Goal: Browse casually

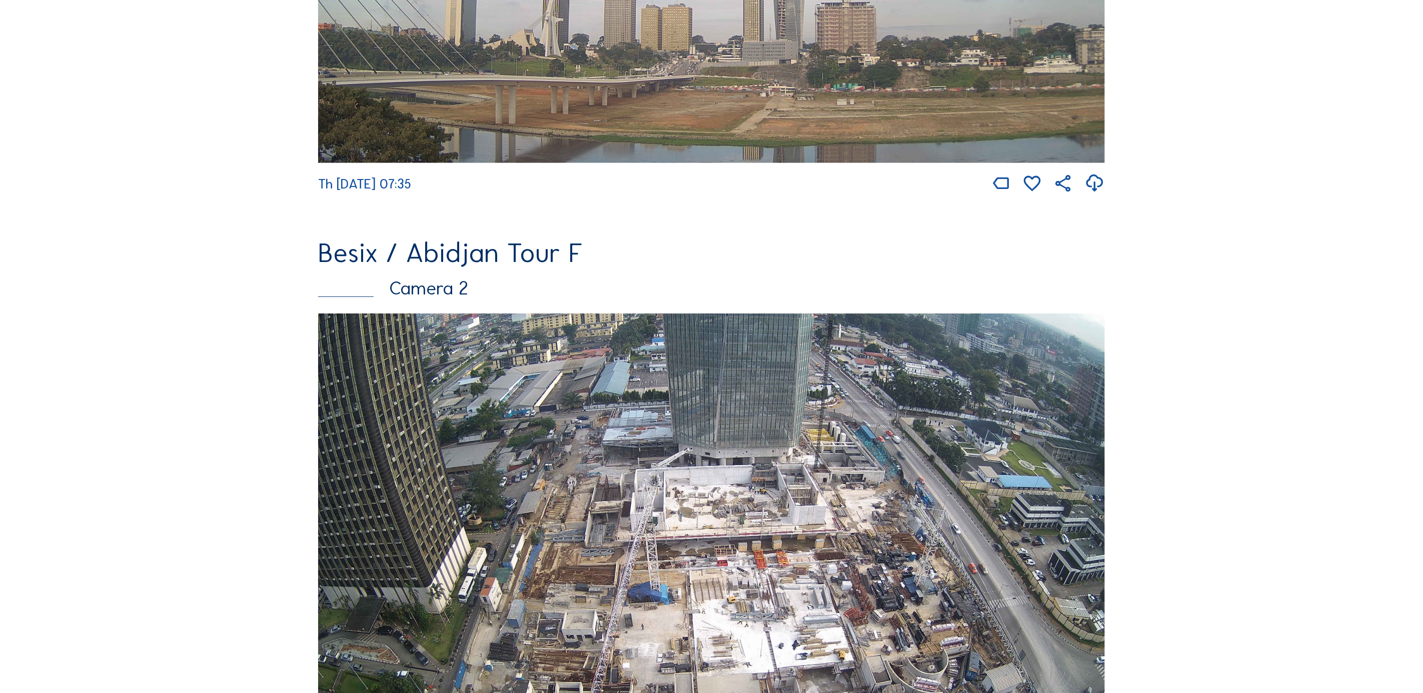
scroll to position [675, 0]
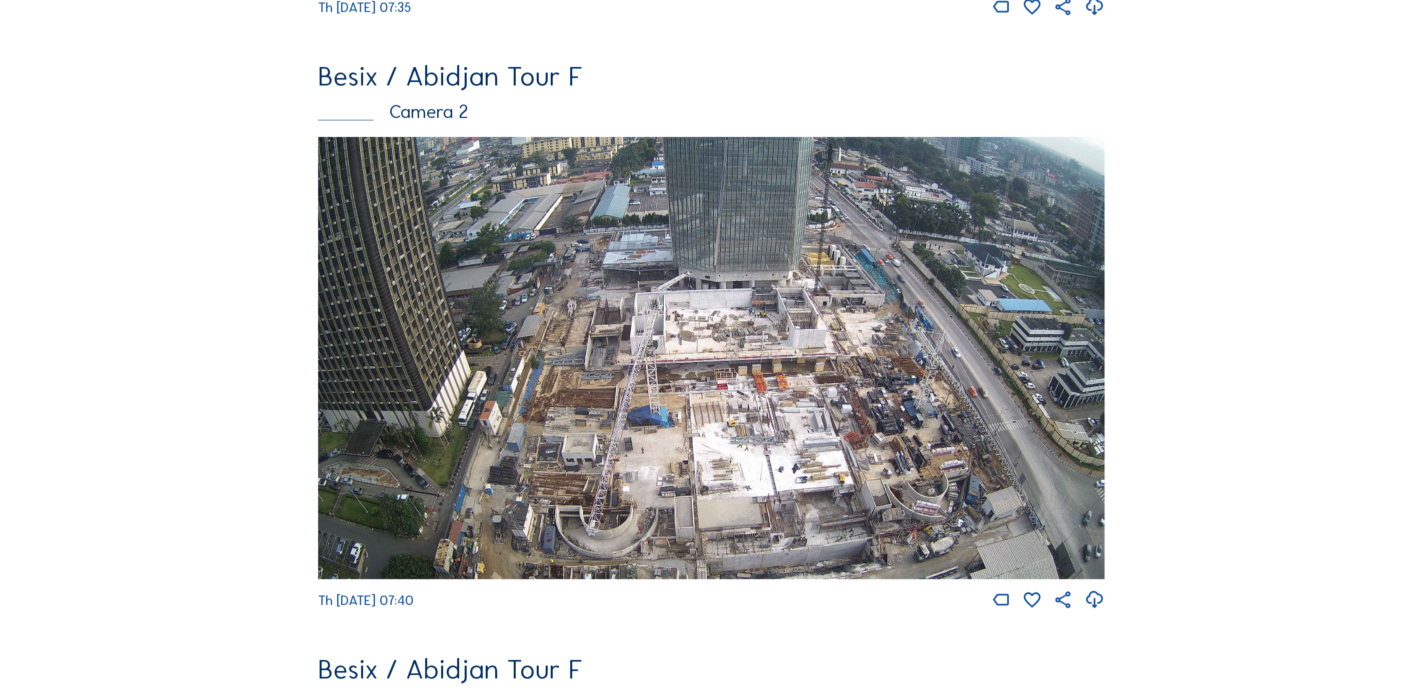
click at [634, 346] on img at bounding box center [711, 358] width 787 height 443
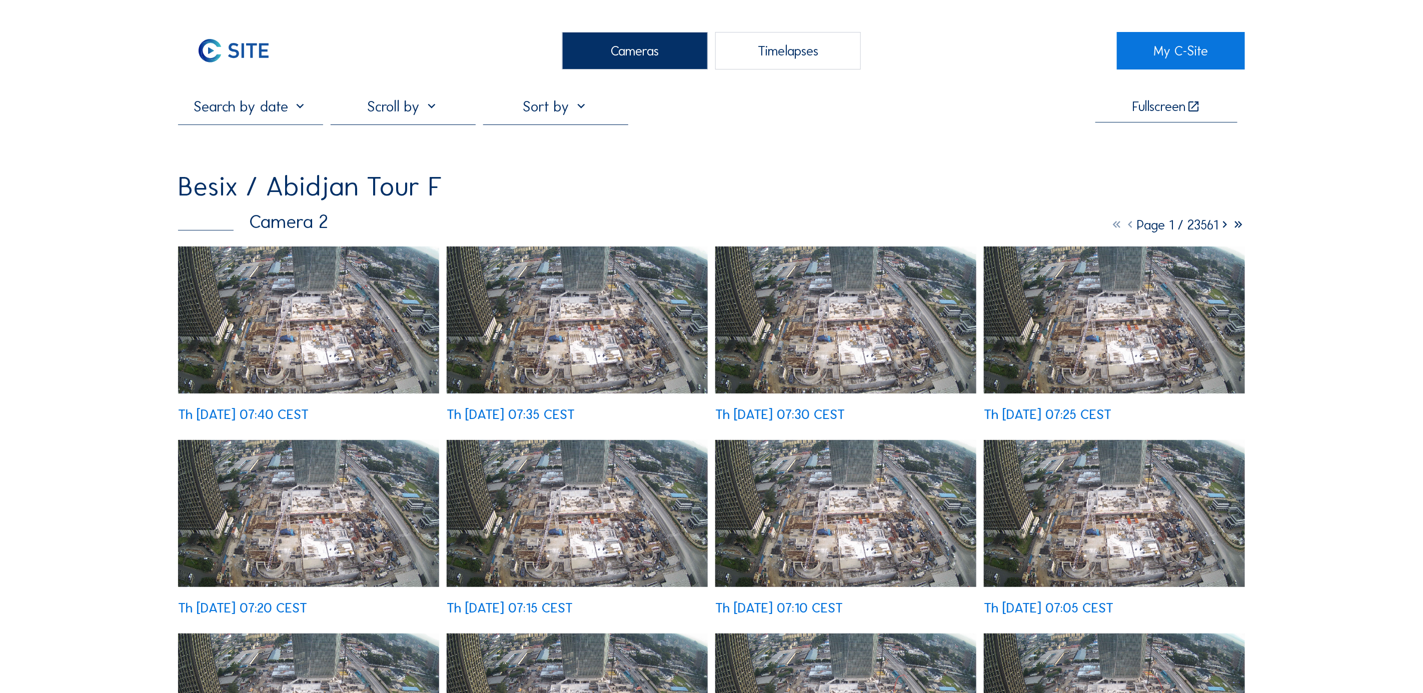
click at [228, 294] on img at bounding box center [308, 320] width 261 height 147
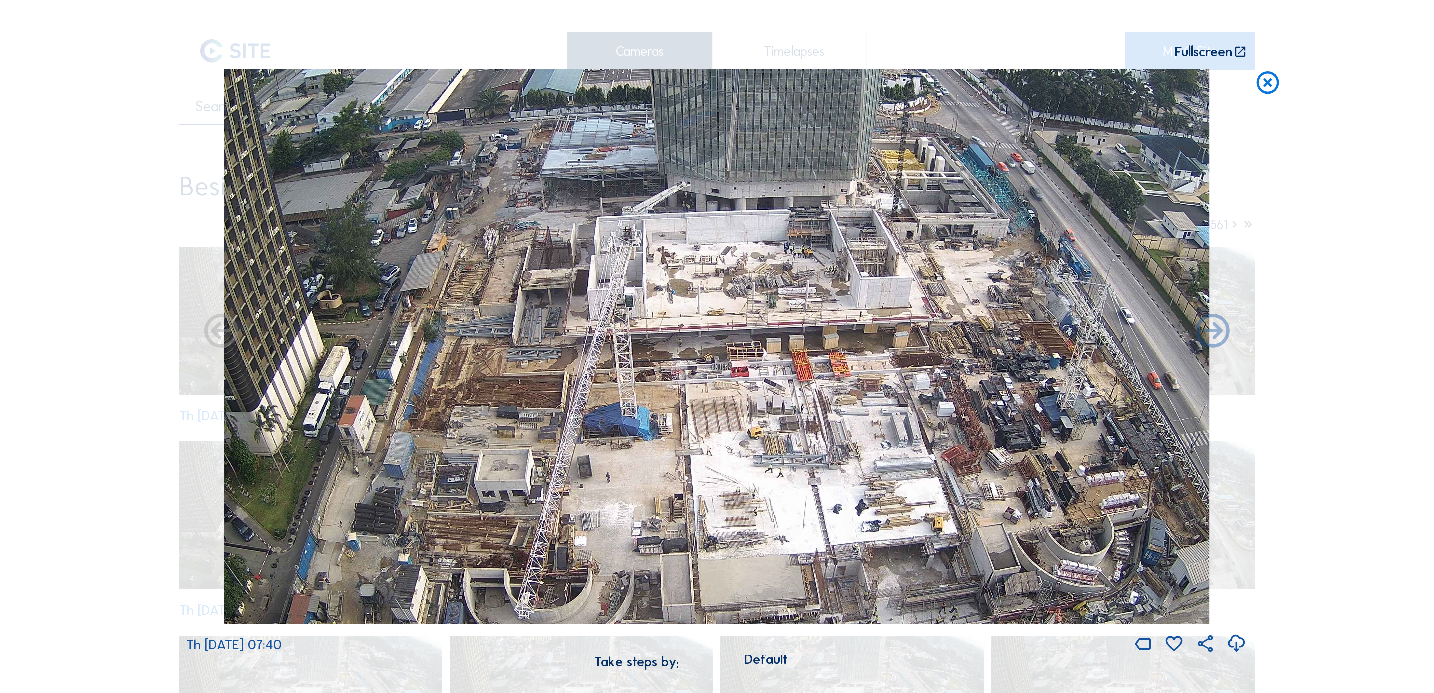
drag, startPoint x: 689, startPoint y: 393, endPoint x: 670, endPoint y: 353, distance: 44.3
click at [670, 353] on img at bounding box center [717, 347] width 986 height 555
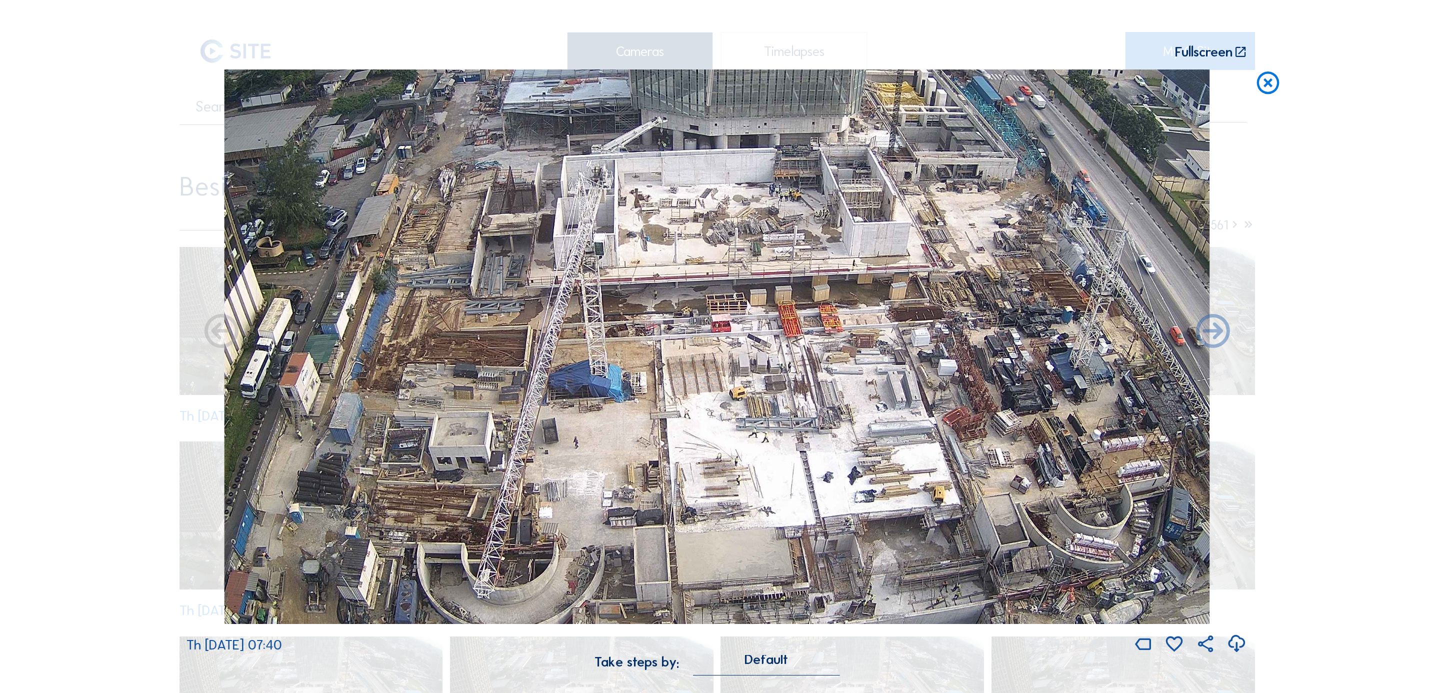
drag, startPoint x: 682, startPoint y: 404, endPoint x: 662, endPoint y: 382, distance: 29.4
click at [662, 382] on img at bounding box center [717, 347] width 986 height 555
drag, startPoint x: 636, startPoint y: 234, endPoint x: 653, endPoint y: 375, distance: 142.1
click at [653, 375] on img at bounding box center [717, 347] width 986 height 555
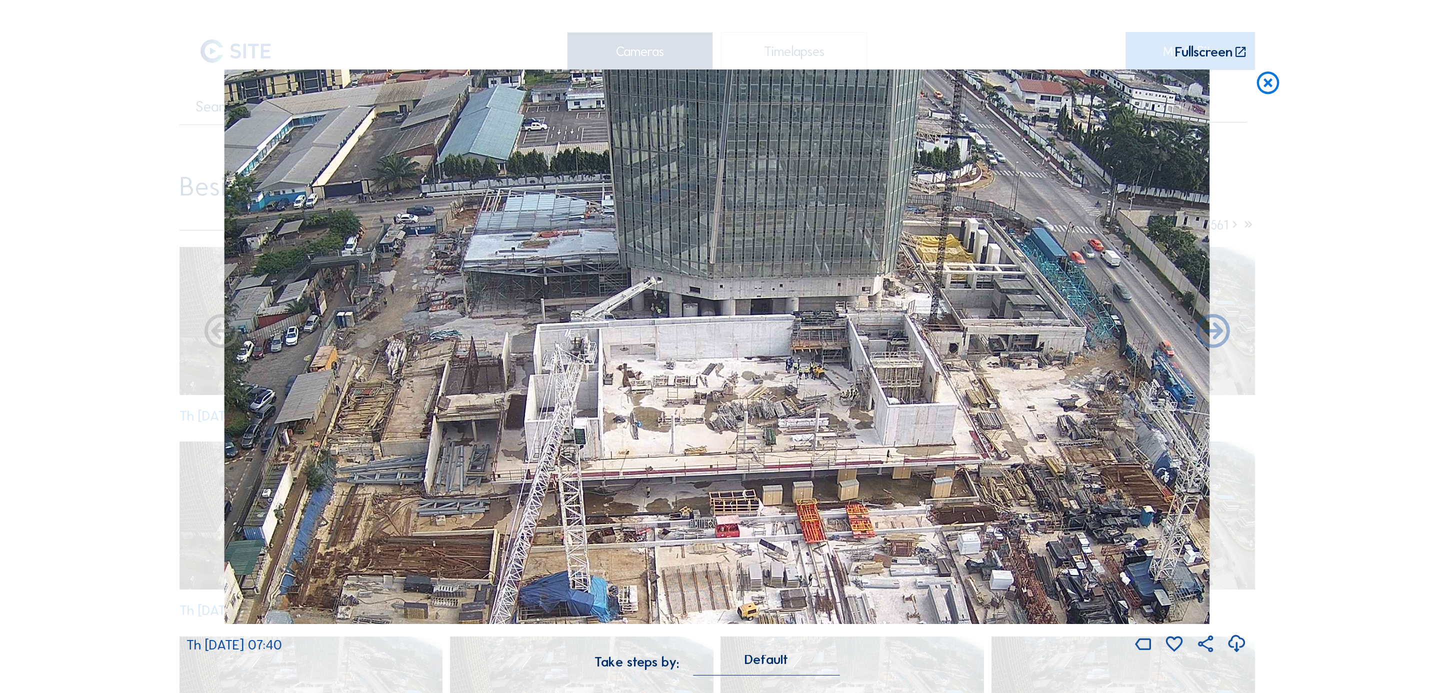
drag, startPoint x: 689, startPoint y: 284, endPoint x: 668, endPoint y: 311, distance: 33.9
click at [668, 311] on img at bounding box center [717, 347] width 986 height 555
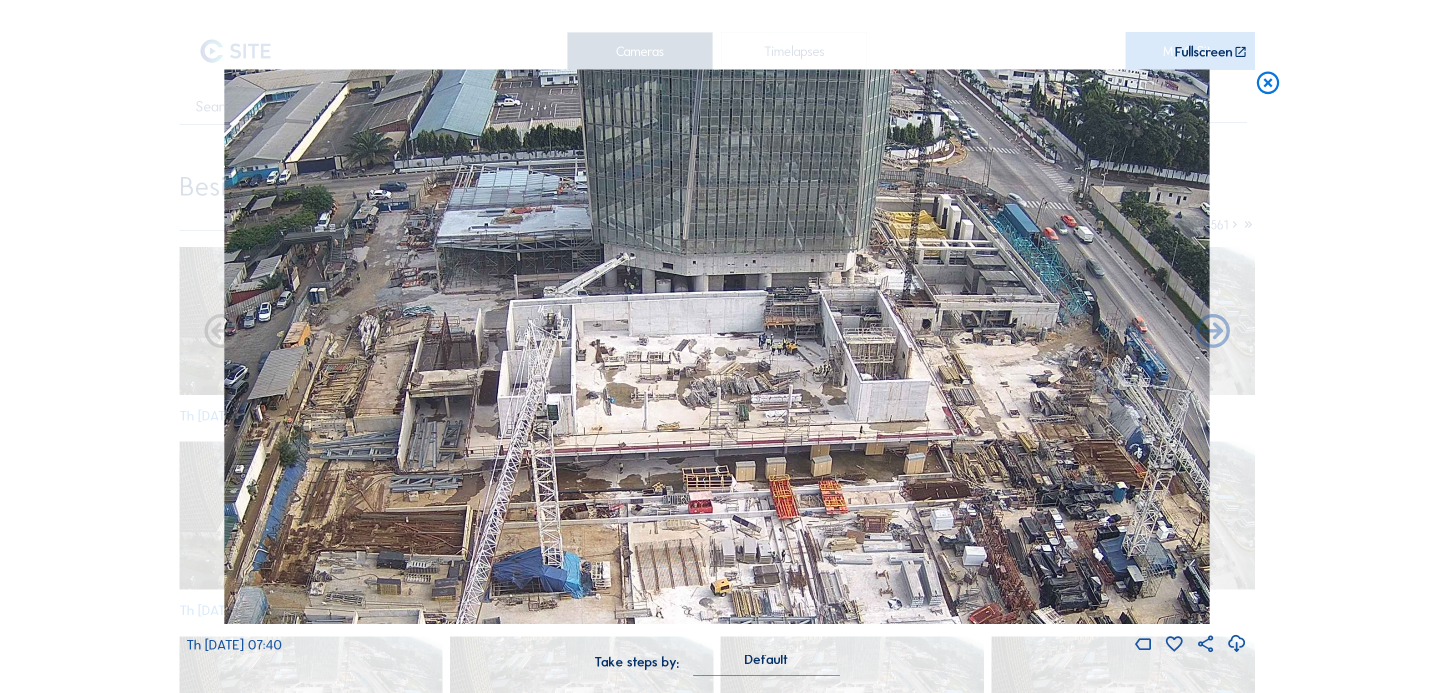
click at [677, 363] on img at bounding box center [717, 347] width 986 height 555
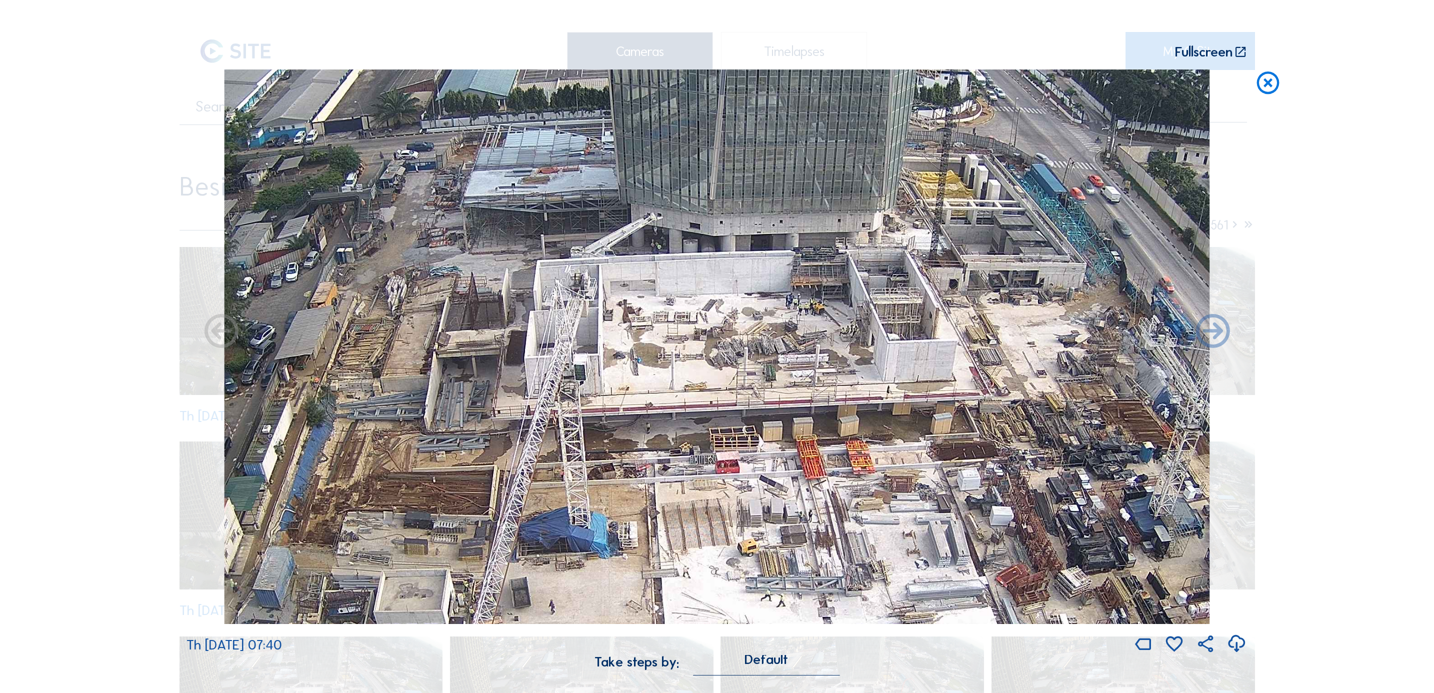
drag, startPoint x: 697, startPoint y: 430, endPoint x: 700, endPoint y: 365, distance: 65.1
click at [700, 365] on img at bounding box center [717, 347] width 986 height 555
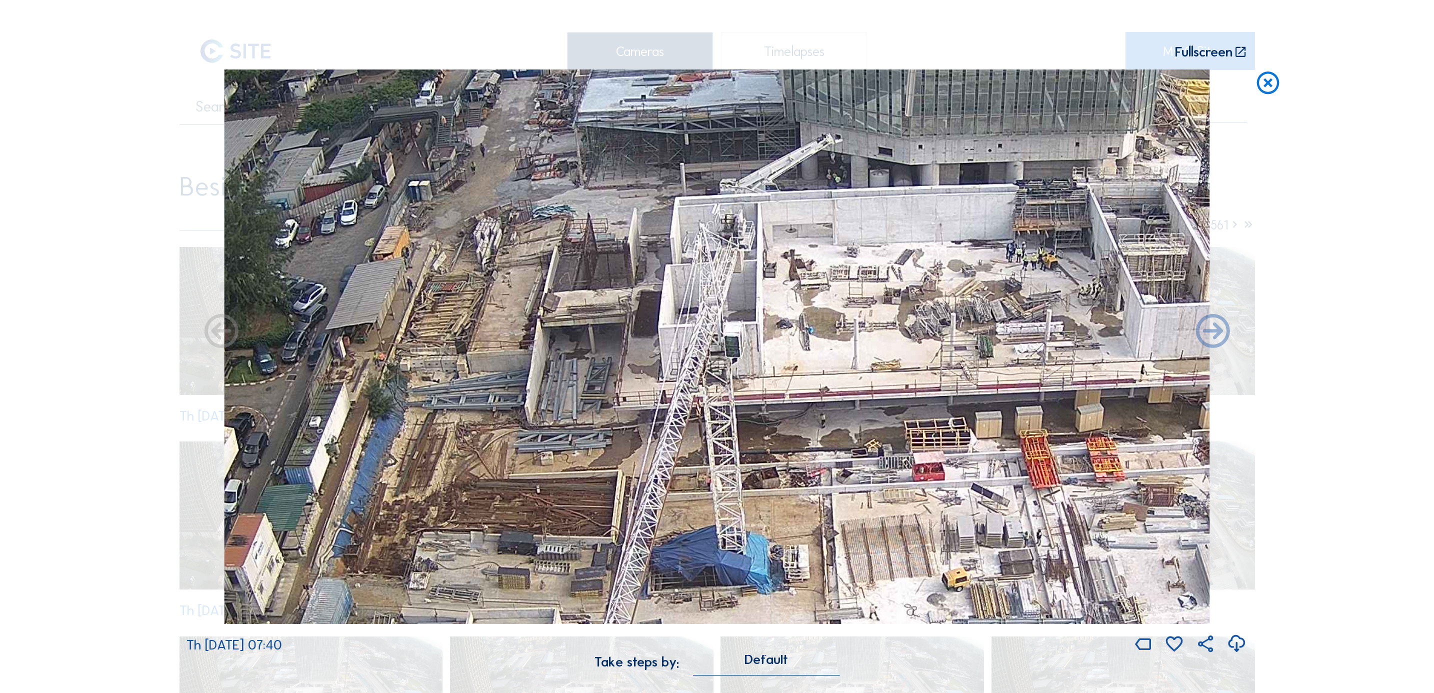
drag, startPoint x: 403, startPoint y: 406, endPoint x: 484, endPoint y: 388, distance: 83.0
click at [484, 388] on img at bounding box center [717, 347] width 986 height 555
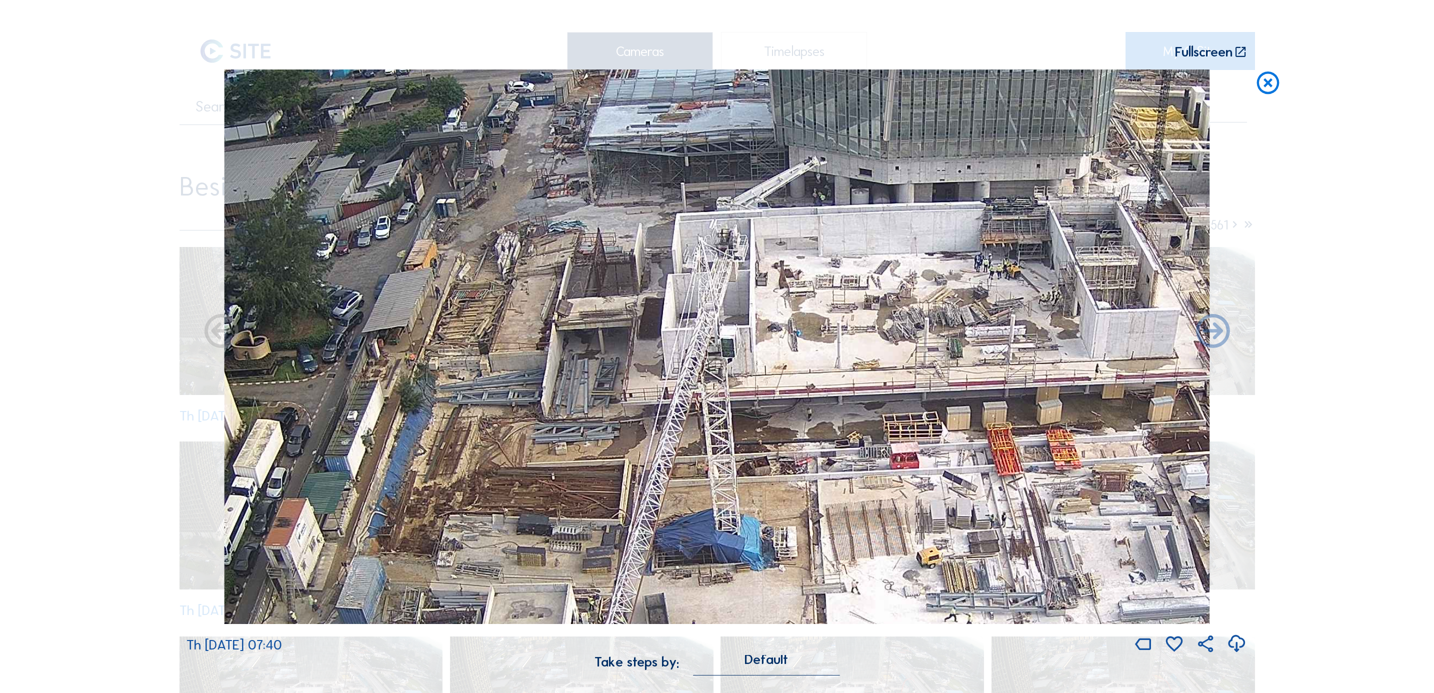
drag, startPoint x: 604, startPoint y: 373, endPoint x: 567, endPoint y: 390, distance: 40.5
click at [568, 389] on img at bounding box center [717, 347] width 986 height 555
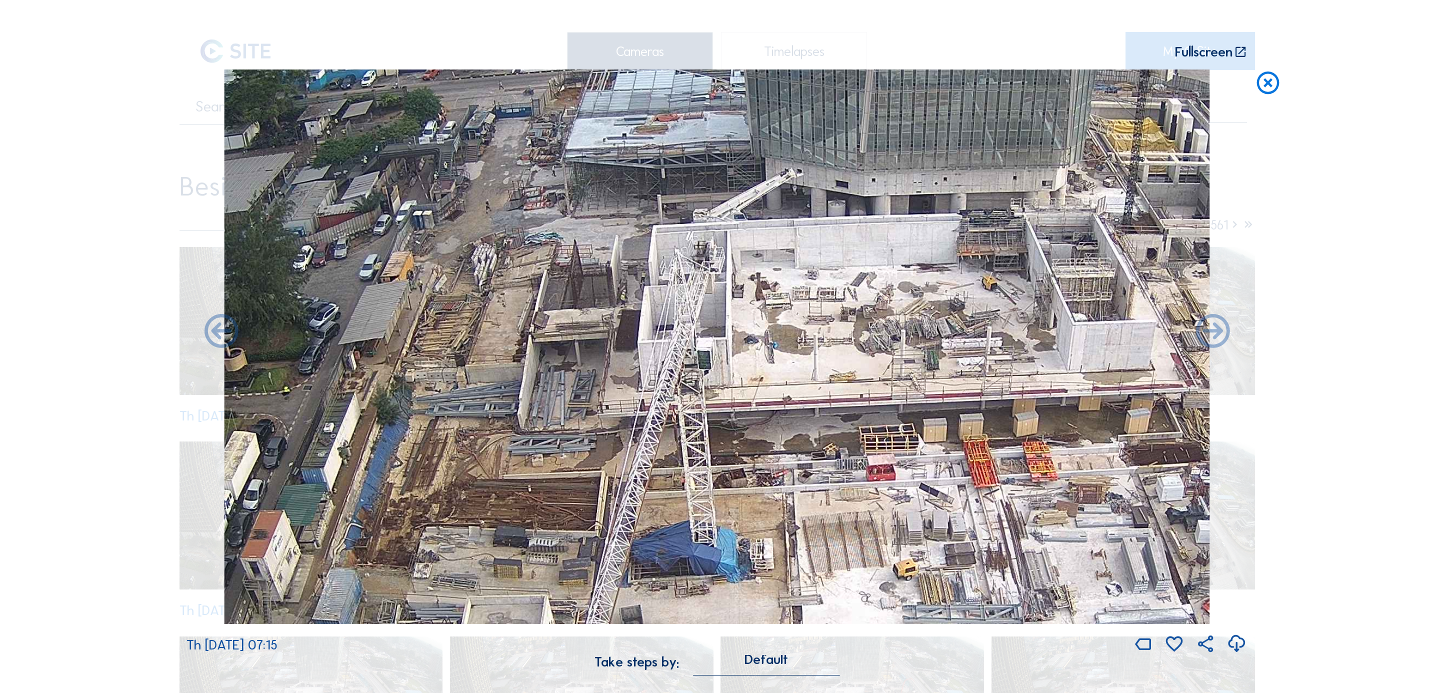
drag, startPoint x: 677, startPoint y: 404, endPoint x: 688, endPoint y: 215, distance: 189.3
click at [688, 215] on img at bounding box center [717, 347] width 986 height 555
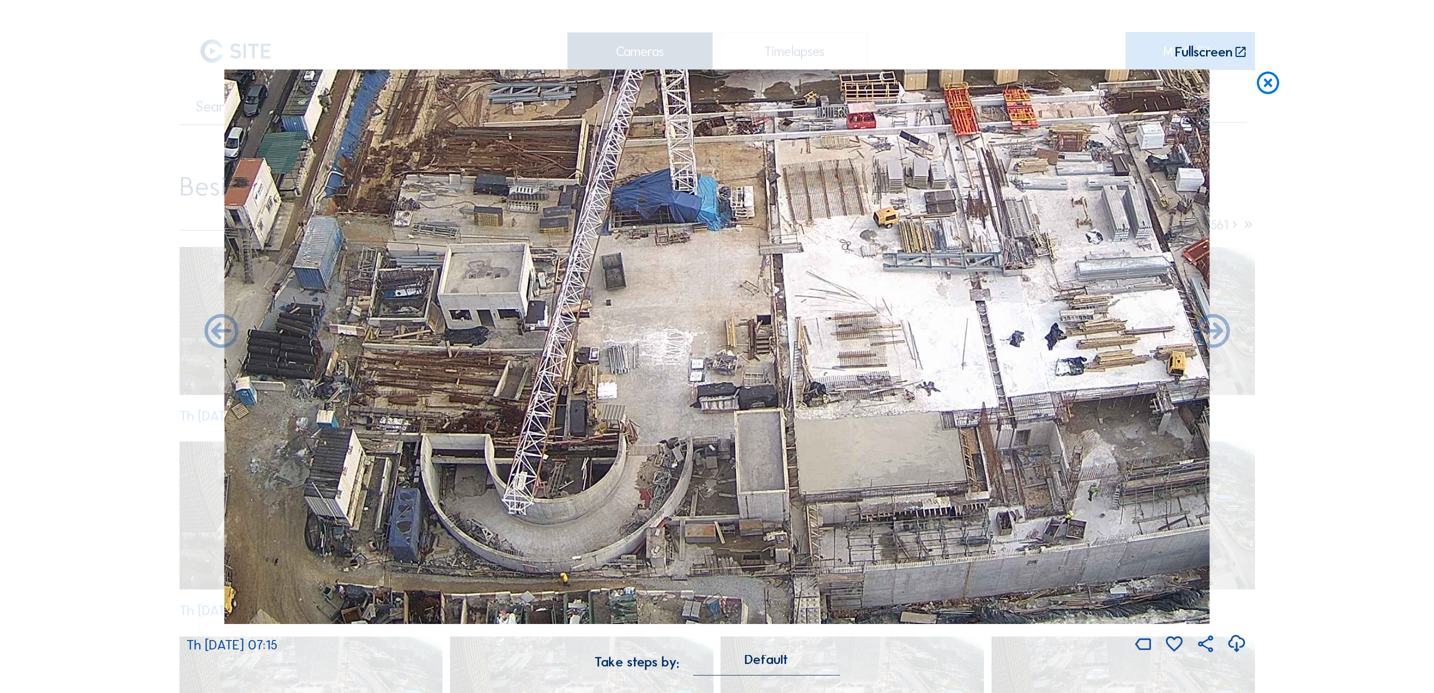
drag, startPoint x: 753, startPoint y: 384, endPoint x: 734, endPoint y: 274, distance: 112.2
click at [734, 274] on img at bounding box center [717, 347] width 986 height 555
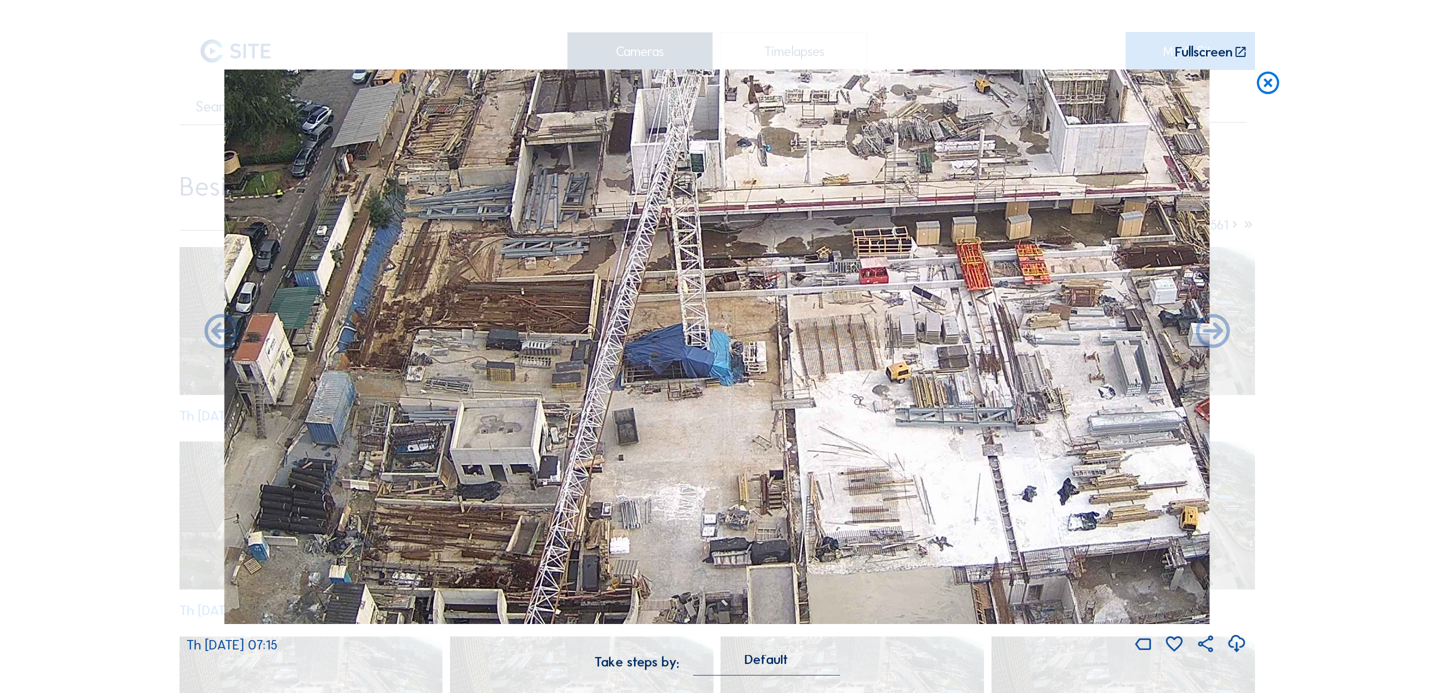
drag, startPoint x: 734, startPoint y: 264, endPoint x: 747, endPoint y: 422, distance: 158.1
click at [747, 422] on img at bounding box center [717, 347] width 986 height 555
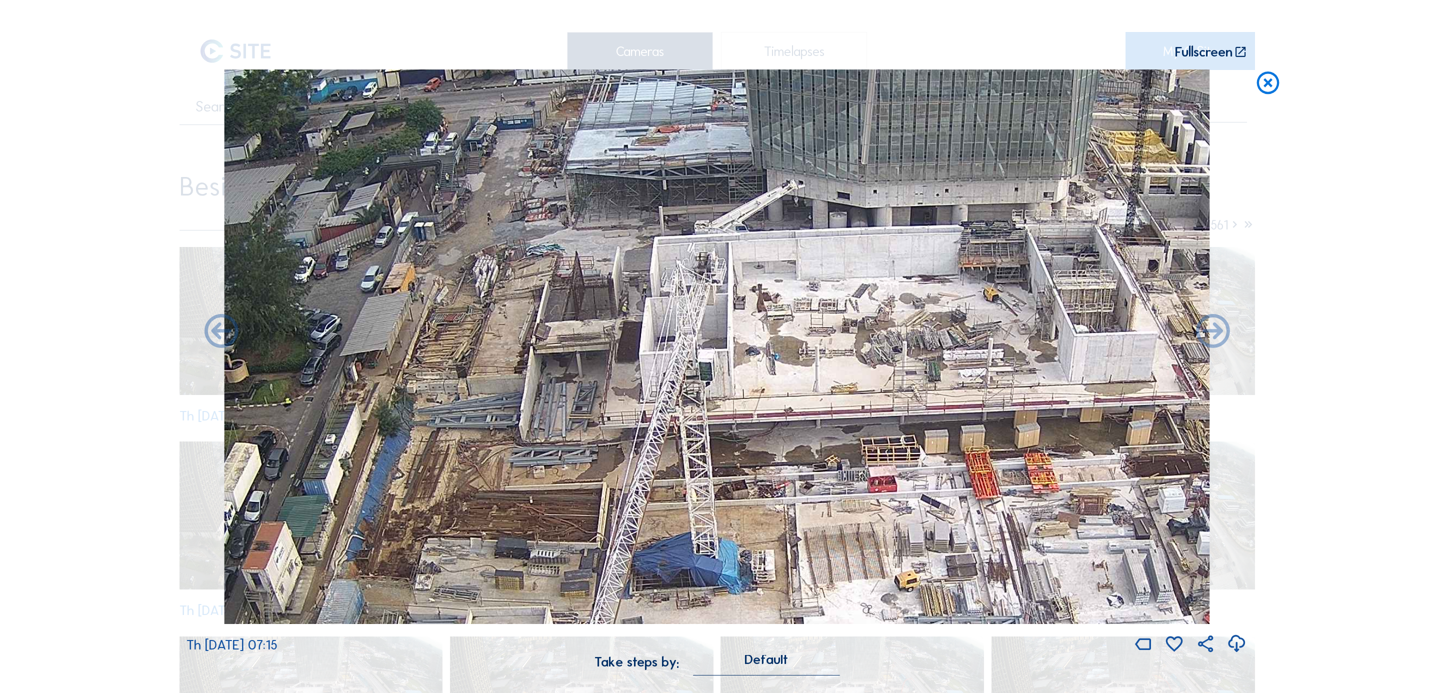
drag, startPoint x: 739, startPoint y: 275, endPoint x: 746, endPoint y: 484, distance: 209.2
click at [746, 484] on img at bounding box center [717, 347] width 986 height 555
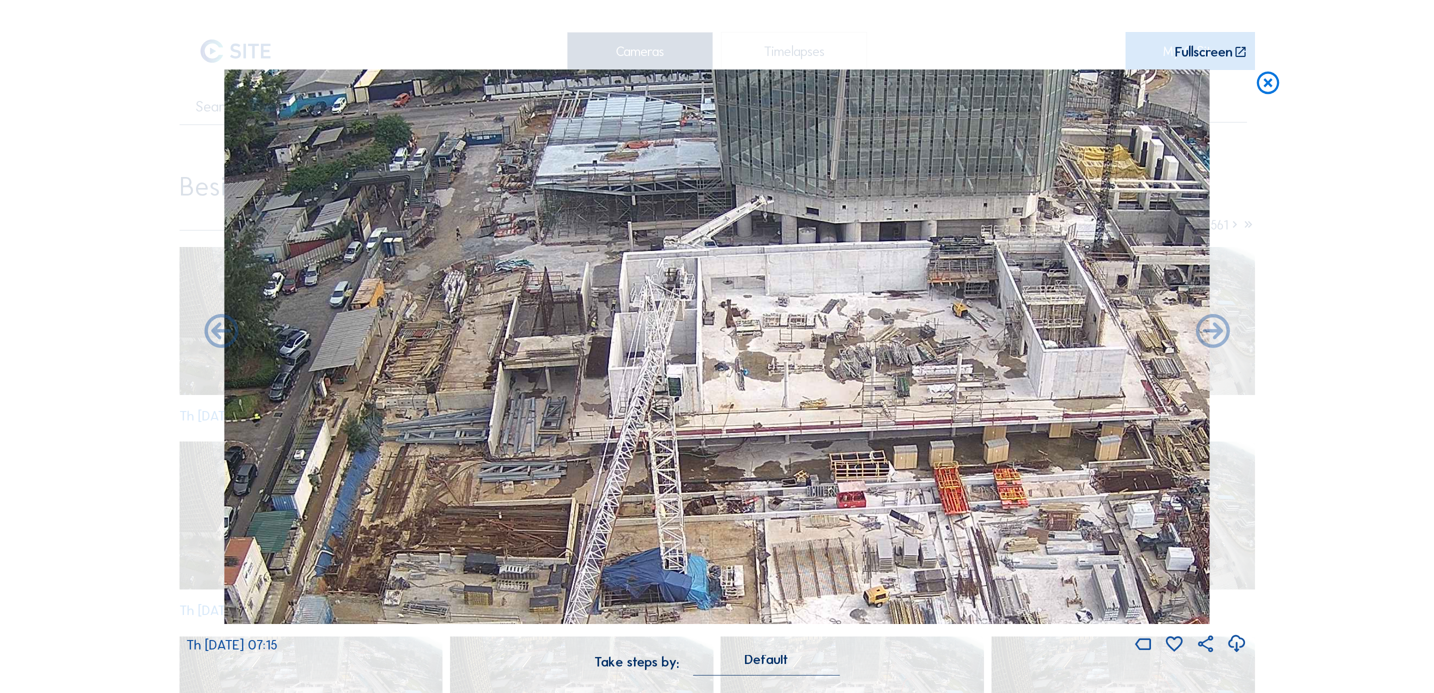
drag, startPoint x: 748, startPoint y: 459, endPoint x: 718, endPoint y: 474, distance: 33.5
click at [718, 474] on img at bounding box center [717, 347] width 986 height 555
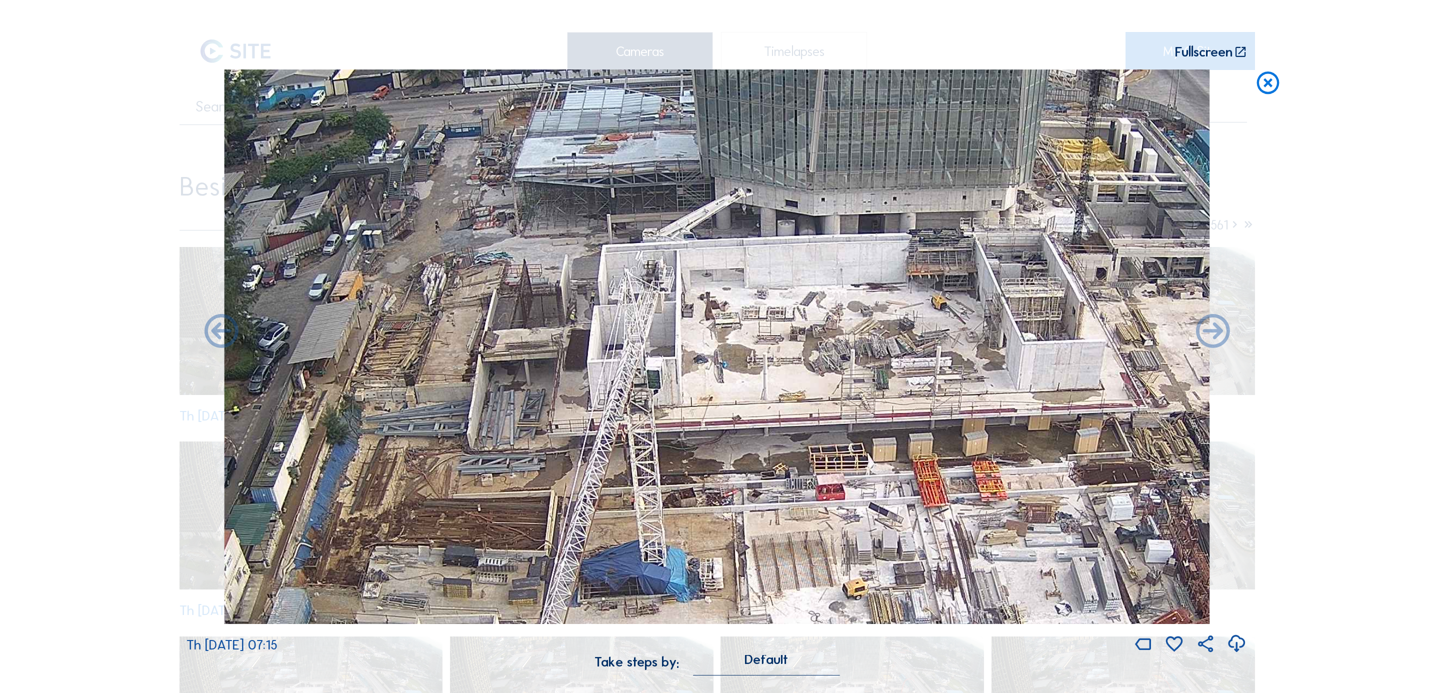
drag, startPoint x: 758, startPoint y: 456, endPoint x: 736, endPoint y: 452, distance: 22.5
click at [736, 452] on img at bounding box center [717, 347] width 986 height 555
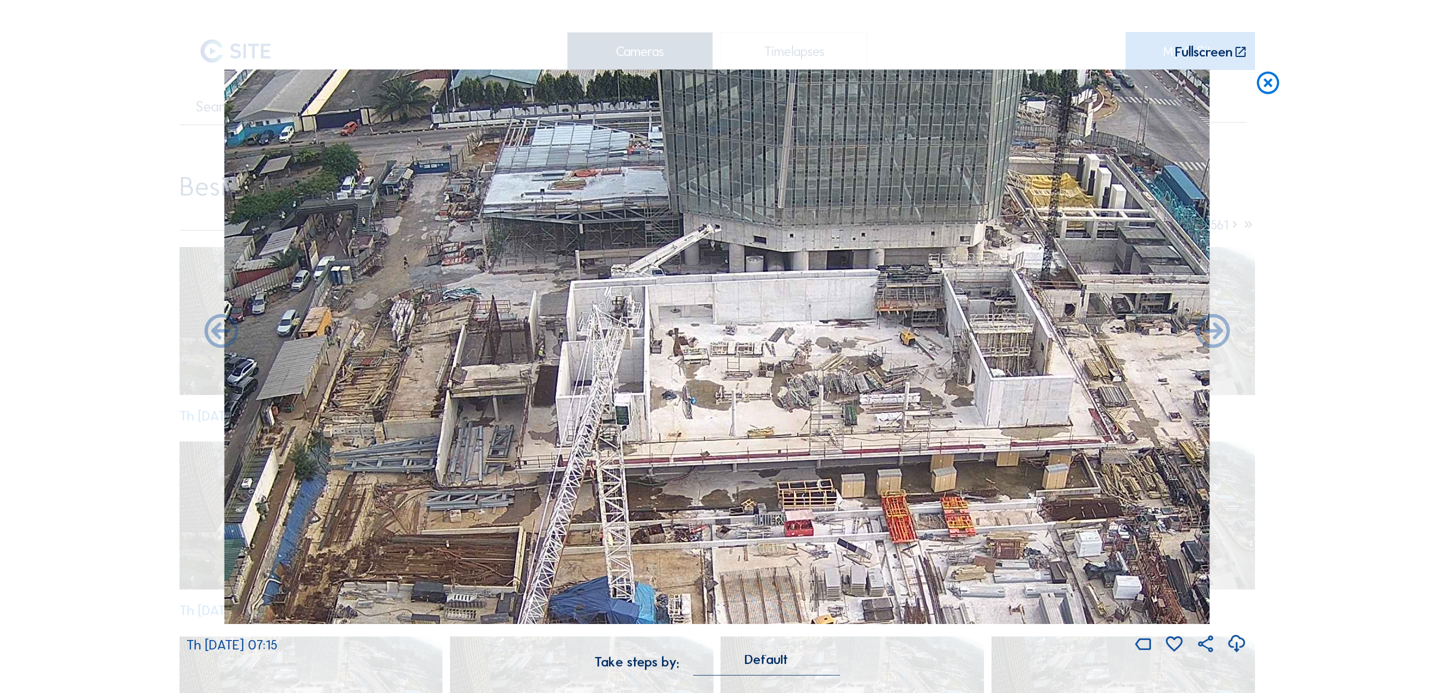
drag, startPoint x: 741, startPoint y: 421, endPoint x: 685, endPoint y: 474, distance: 77.8
click at [685, 474] on img at bounding box center [717, 347] width 986 height 555
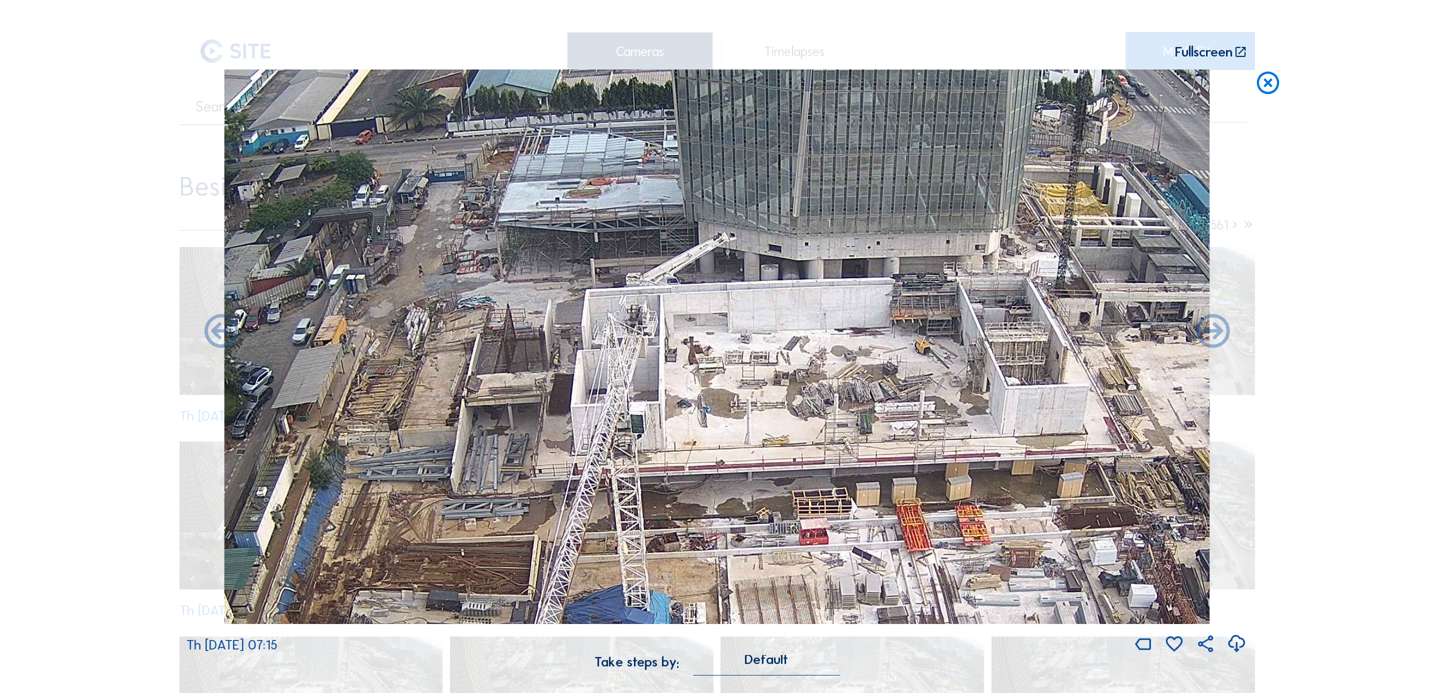
drag, startPoint x: 656, startPoint y: 455, endPoint x: 695, endPoint y: 446, distance: 39.7
click at [695, 446] on img at bounding box center [717, 347] width 986 height 555
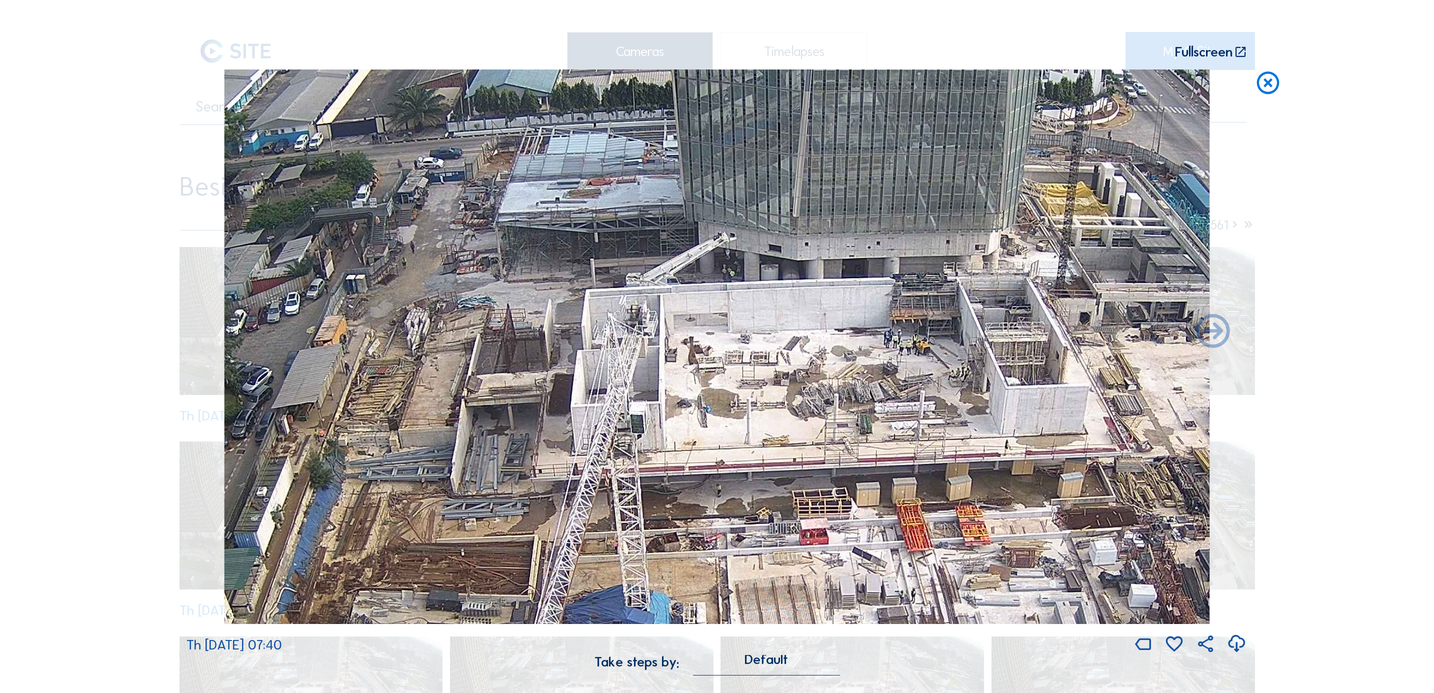
click at [1268, 88] on icon at bounding box center [1268, 84] width 27 height 28
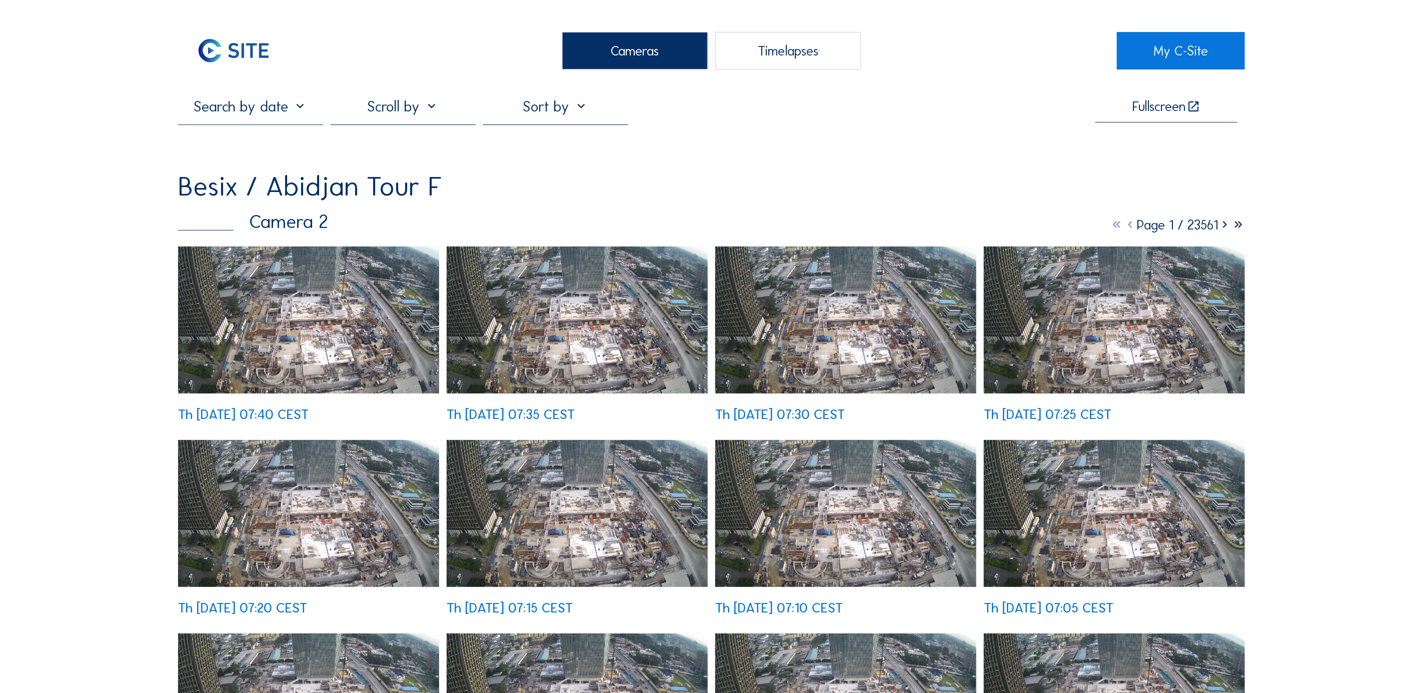
click at [316, 329] on img at bounding box center [308, 320] width 261 height 147
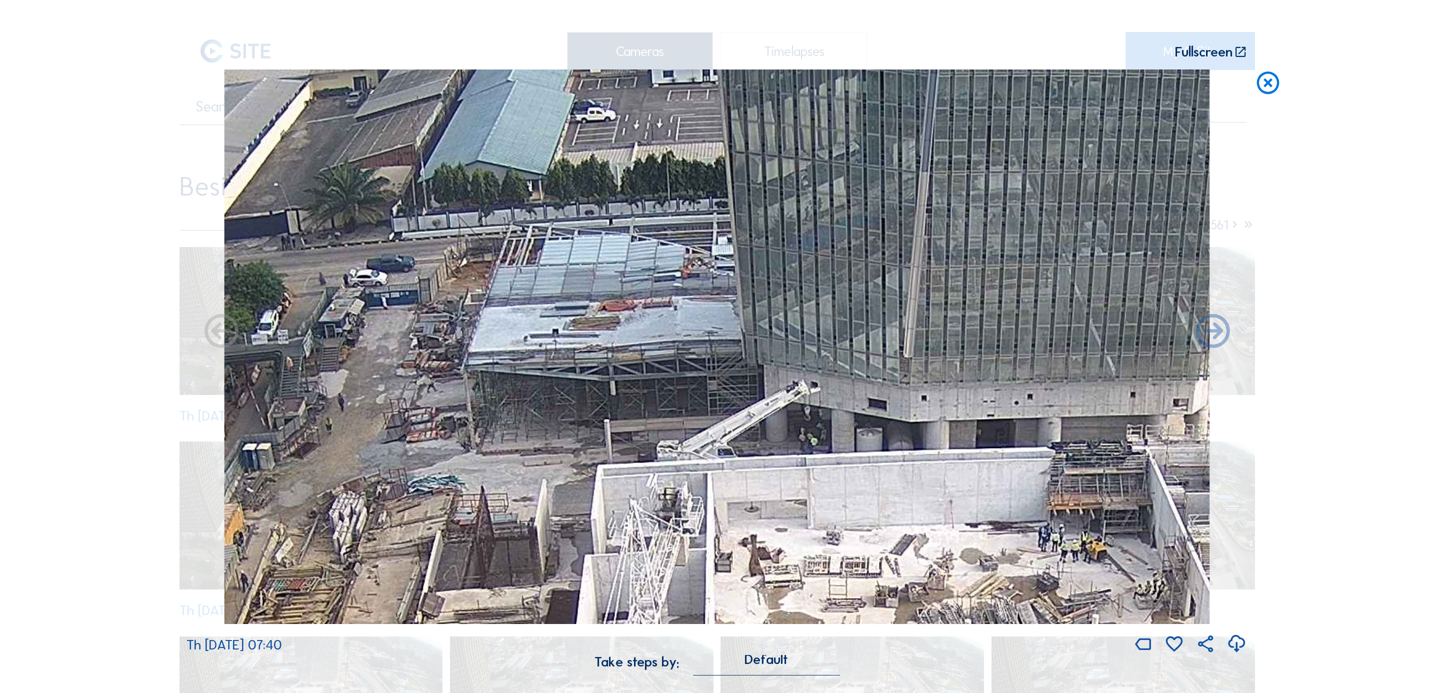
drag, startPoint x: 613, startPoint y: 271, endPoint x: 585, endPoint y: 318, distance: 54.9
click at [585, 318] on img at bounding box center [717, 347] width 986 height 555
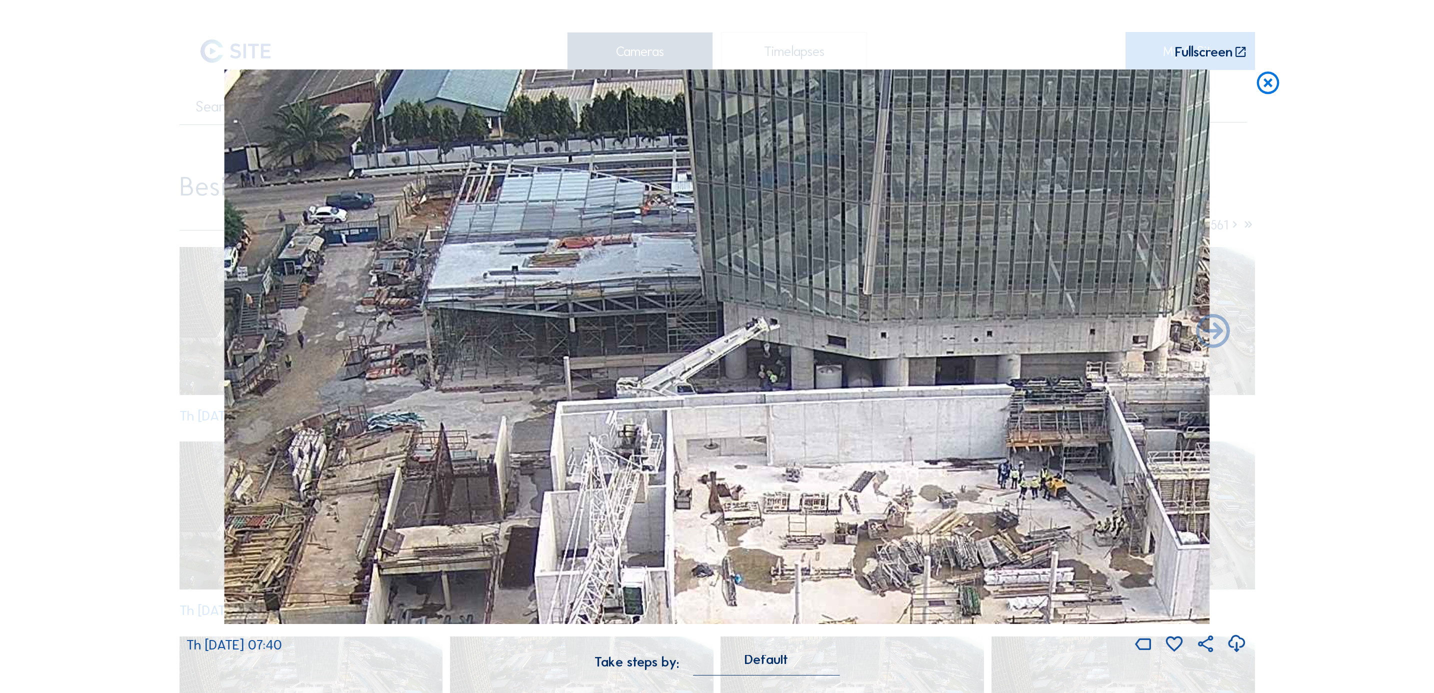
drag, startPoint x: 621, startPoint y: 414, endPoint x: 584, endPoint y: 344, distance: 79.4
click at [584, 344] on img at bounding box center [717, 347] width 986 height 555
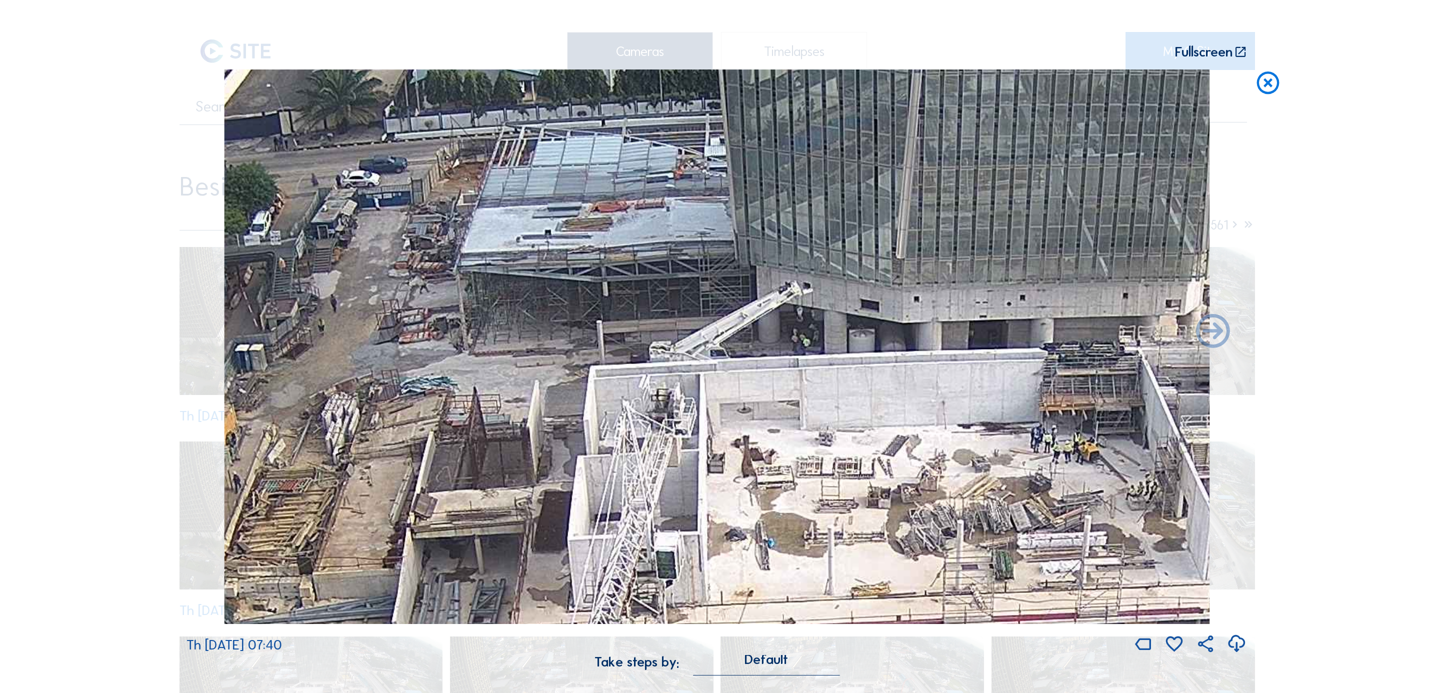
drag, startPoint x: 582, startPoint y: 326, endPoint x: 640, endPoint y: 312, distance: 59.2
click at [640, 312] on img at bounding box center [717, 347] width 986 height 555
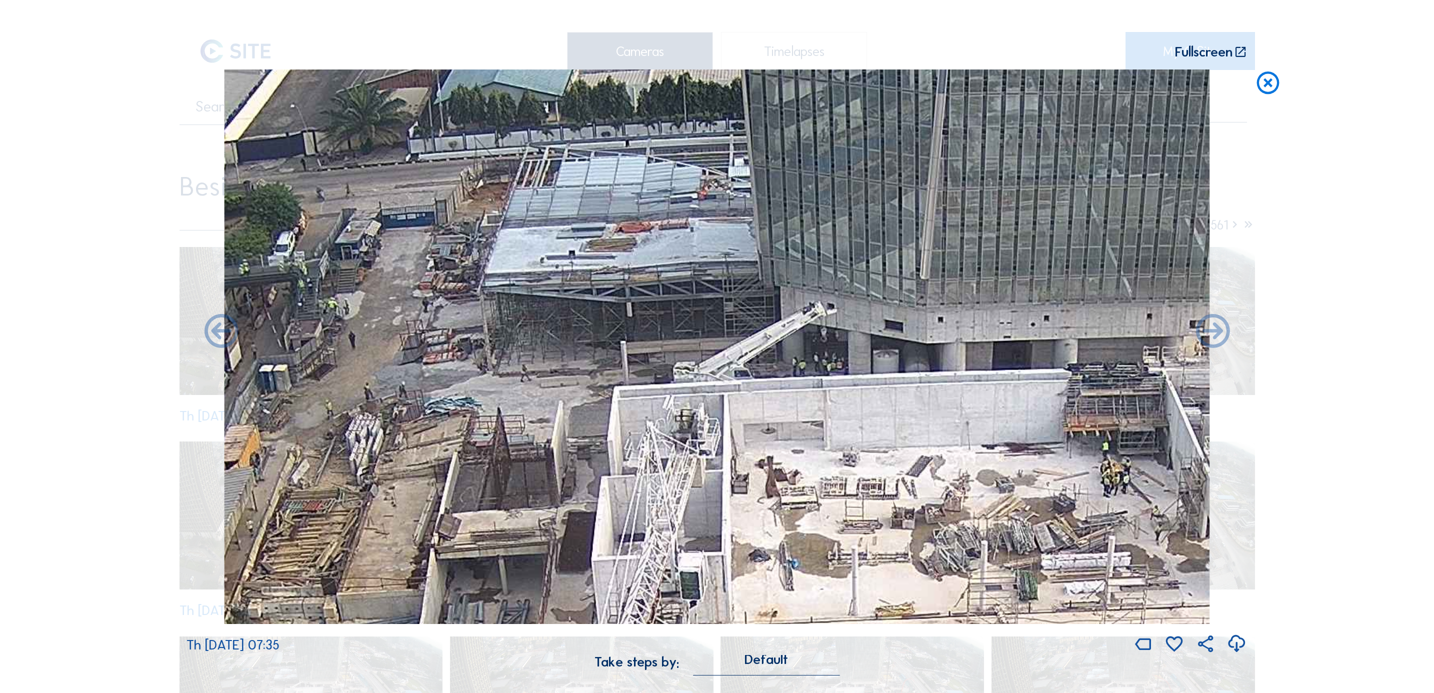
drag, startPoint x: 637, startPoint y: 313, endPoint x: 625, endPoint y: 332, distance: 22.5
click at [625, 332] on img at bounding box center [717, 347] width 986 height 555
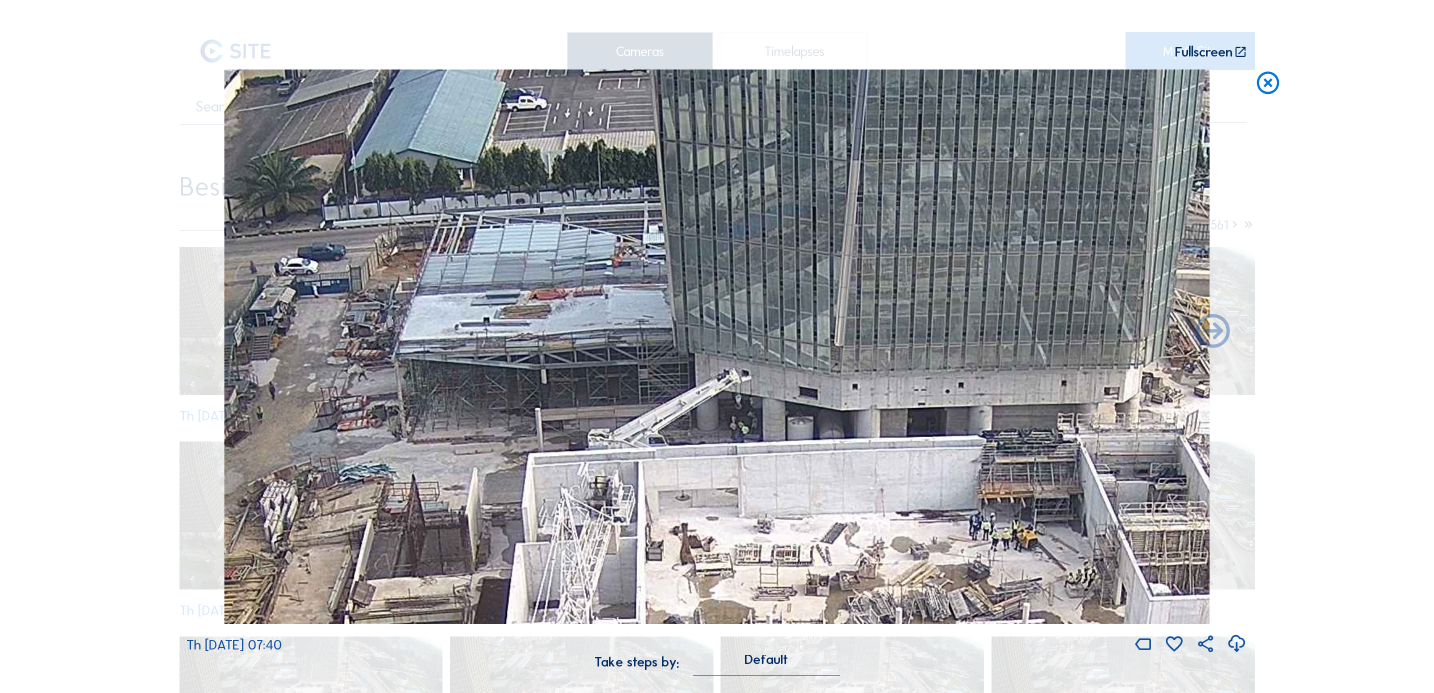
drag, startPoint x: 779, startPoint y: 241, endPoint x: 698, endPoint y: 267, distance: 85.2
click at [705, 273] on img at bounding box center [717, 347] width 986 height 555
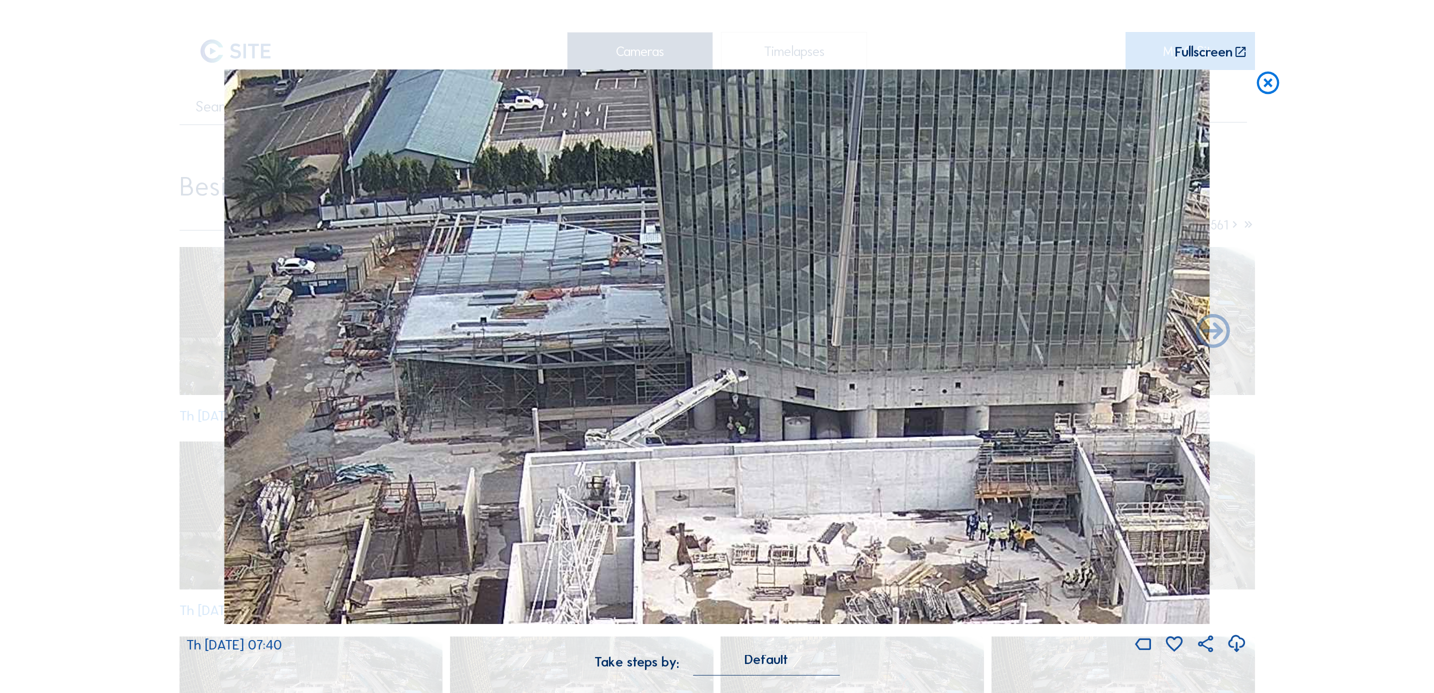
click at [1265, 83] on icon at bounding box center [1268, 84] width 27 height 28
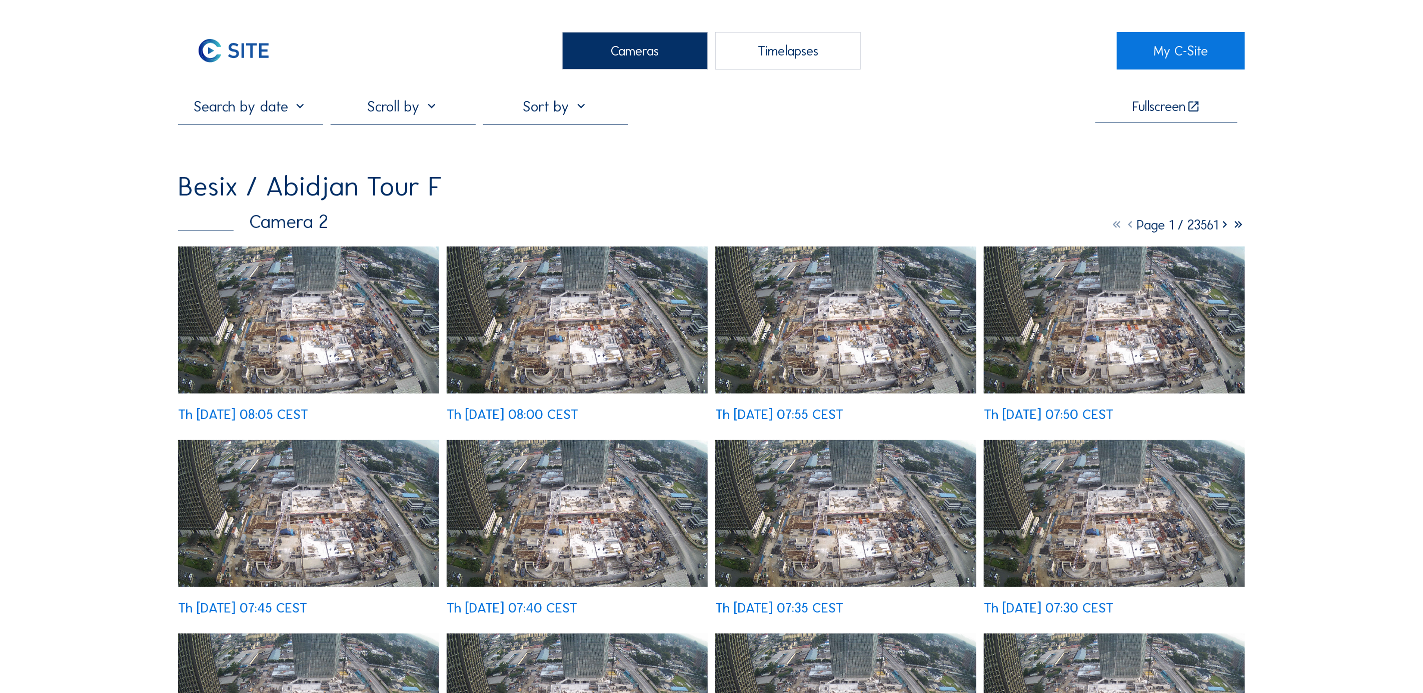
click at [350, 359] on img at bounding box center [308, 320] width 261 height 147
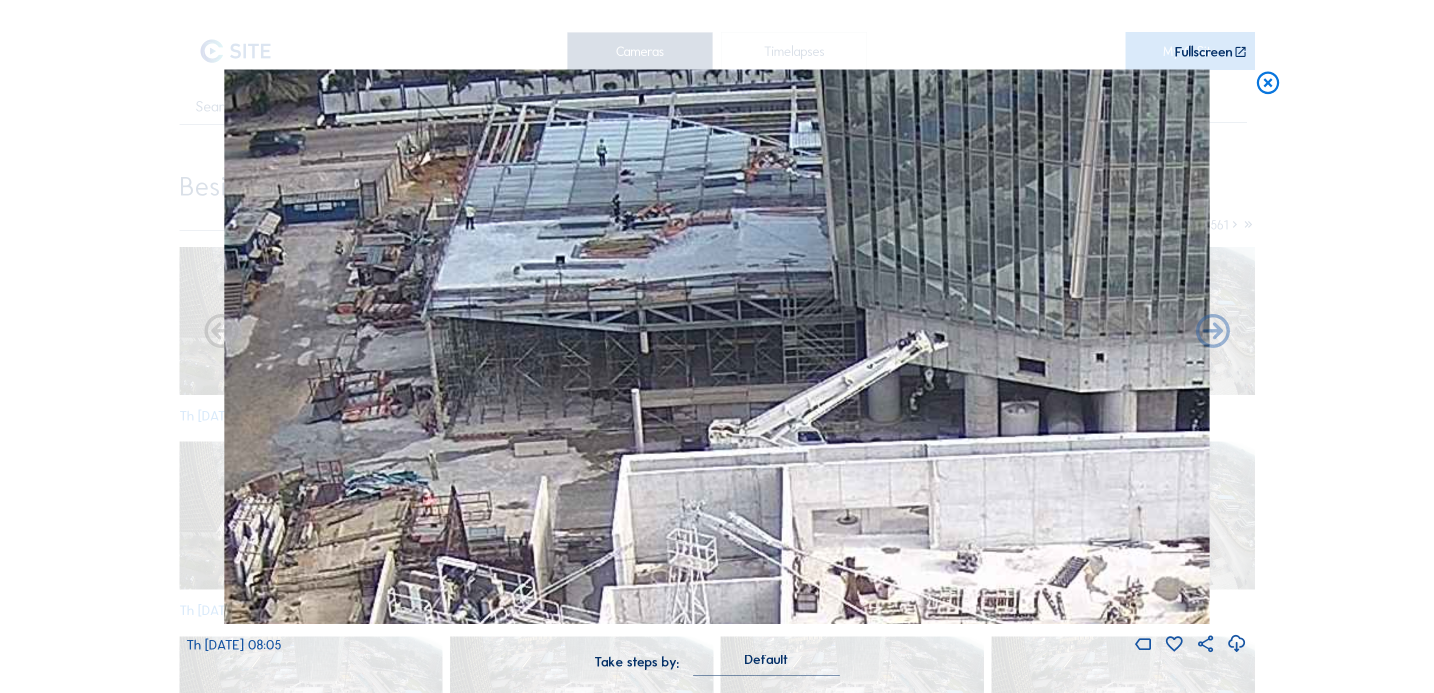
drag, startPoint x: 639, startPoint y: 218, endPoint x: 548, endPoint y: 315, distance: 133.4
click at [558, 317] on img at bounding box center [717, 347] width 986 height 555
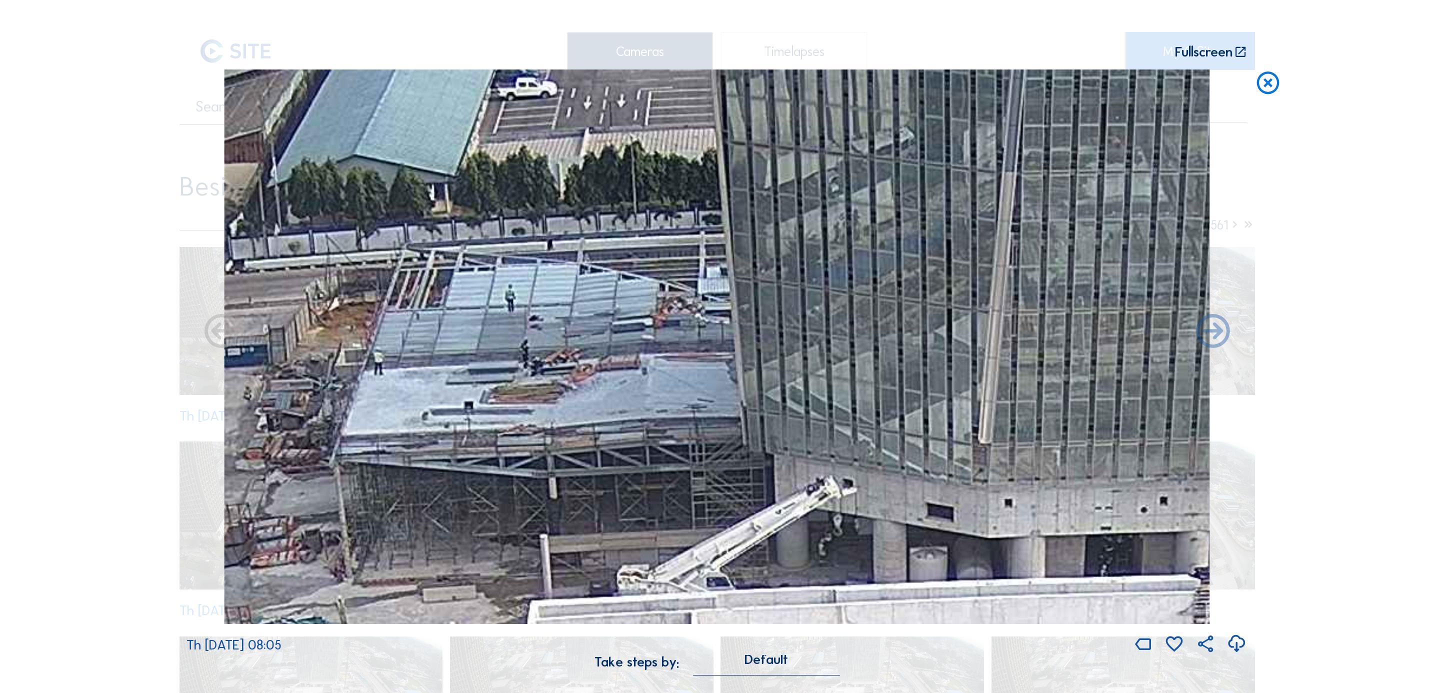
drag, startPoint x: 539, startPoint y: 357, endPoint x: 525, endPoint y: 390, distance: 35.9
click at [525, 390] on img at bounding box center [717, 347] width 986 height 555
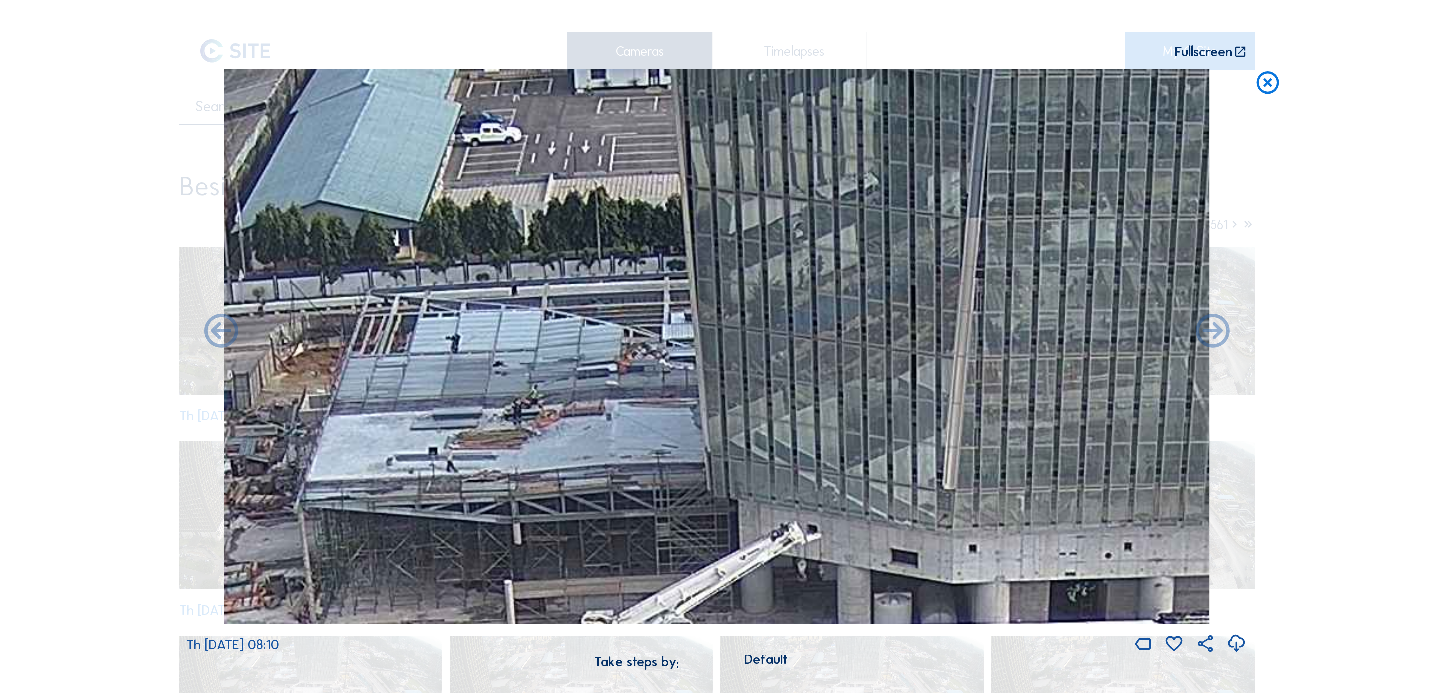
drag, startPoint x: 650, startPoint y: 395, endPoint x: 620, endPoint y: 430, distance: 45.4
click at [620, 430] on img at bounding box center [717, 347] width 986 height 555
